Goal: Find specific page/section: Find specific page/section

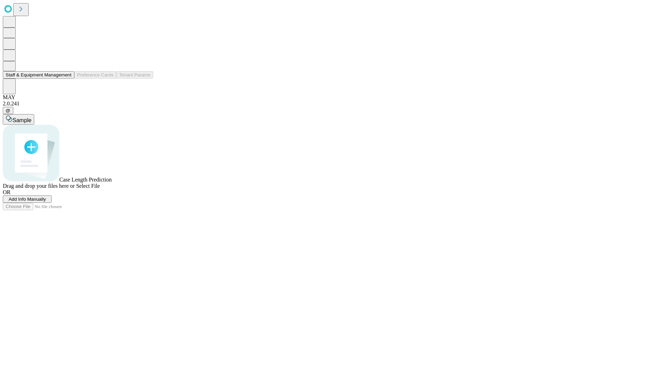
click at [65, 78] on button "Staff & Equipment Management" at bounding box center [38, 74] width 71 height 7
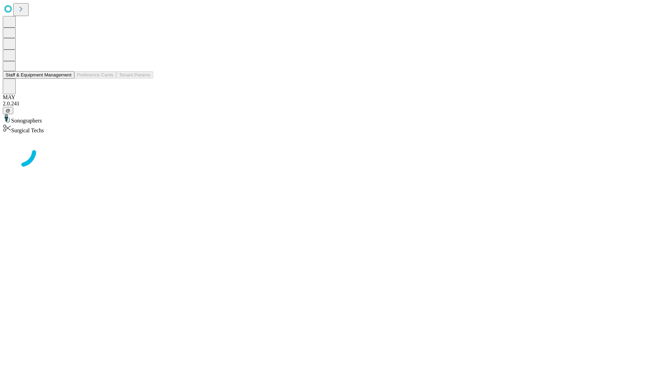
click at [67, 78] on button "Staff & Equipment Management" at bounding box center [38, 74] width 71 height 7
